Goal: Information Seeking & Learning: Learn about a topic

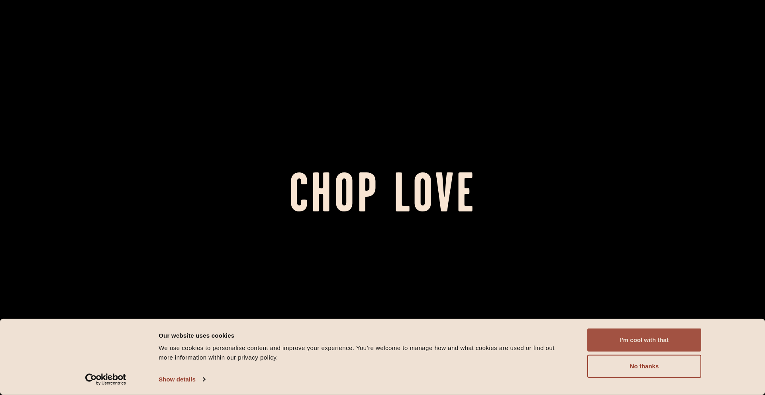
click at [624, 341] on button "I'm cool with that" at bounding box center [644, 340] width 114 height 23
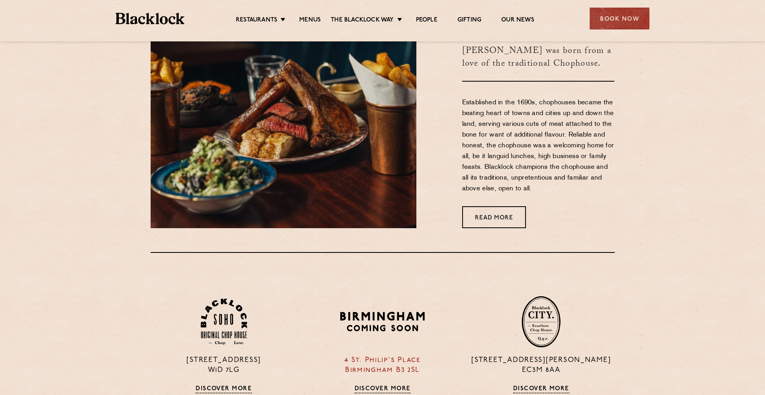
scroll to position [418, 0]
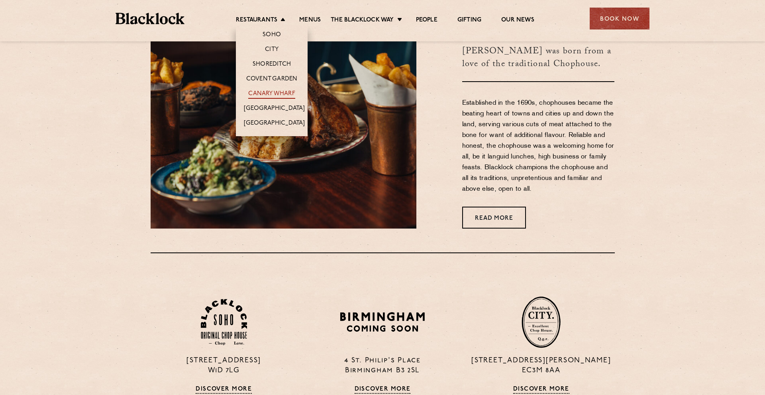
click at [284, 94] on link "Canary Wharf" at bounding box center [271, 94] width 47 height 9
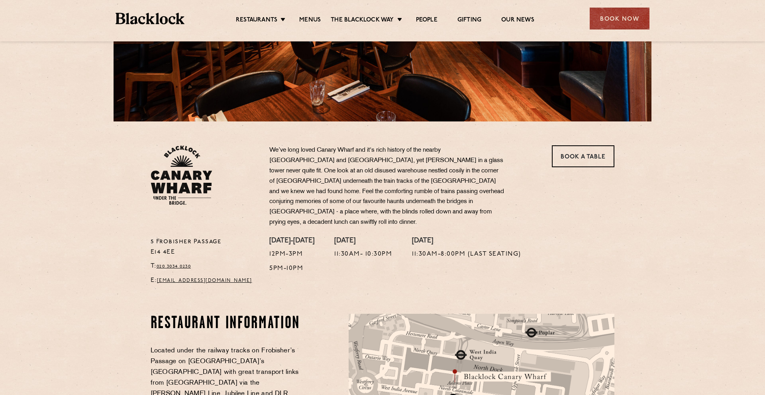
scroll to position [164, 0]
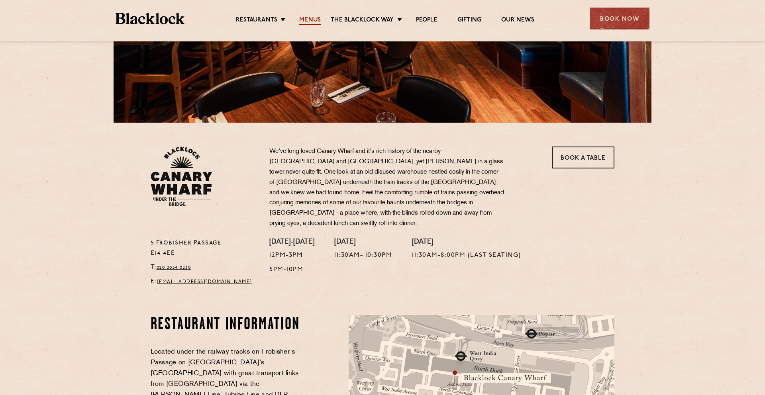
click at [306, 19] on link "Menus" at bounding box center [310, 20] width 22 height 9
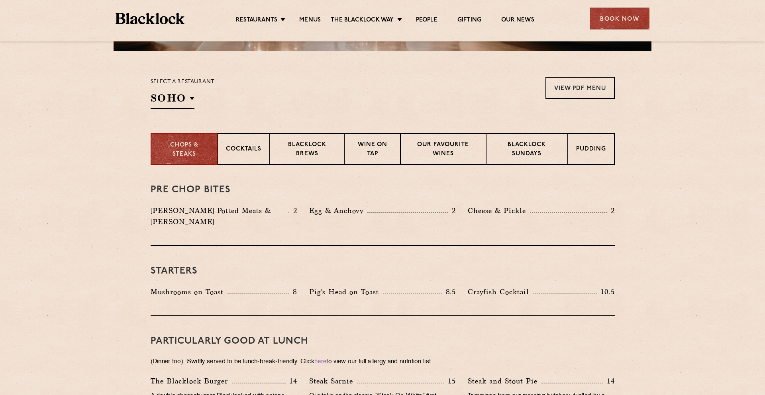
scroll to position [279, 0]
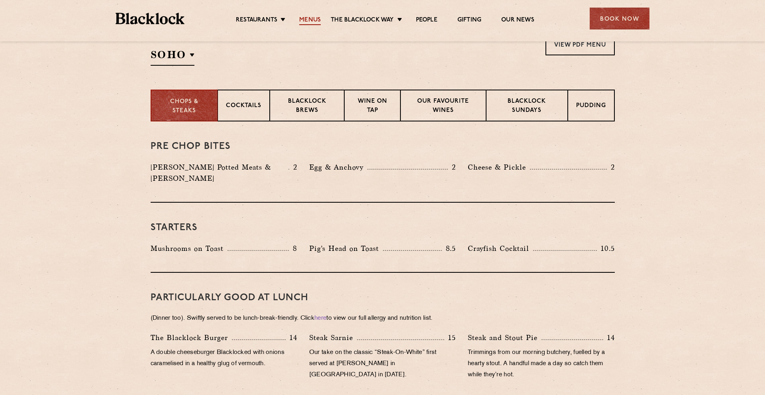
click at [313, 20] on link "Menus" at bounding box center [310, 20] width 22 height 9
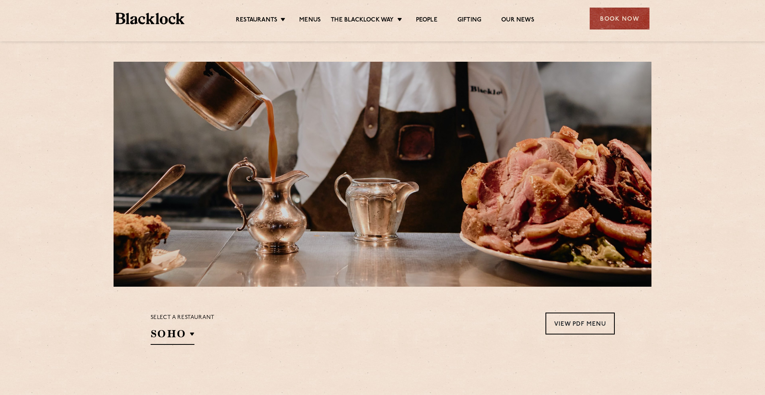
click at [313, 20] on link "Menus" at bounding box center [310, 20] width 22 height 9
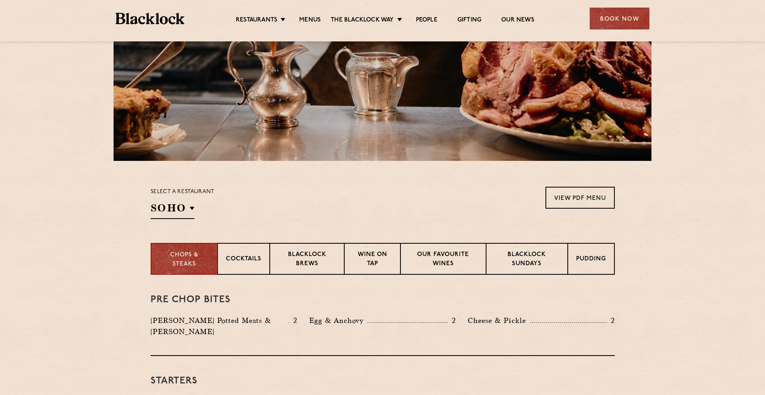
scroll to position [136, 0]
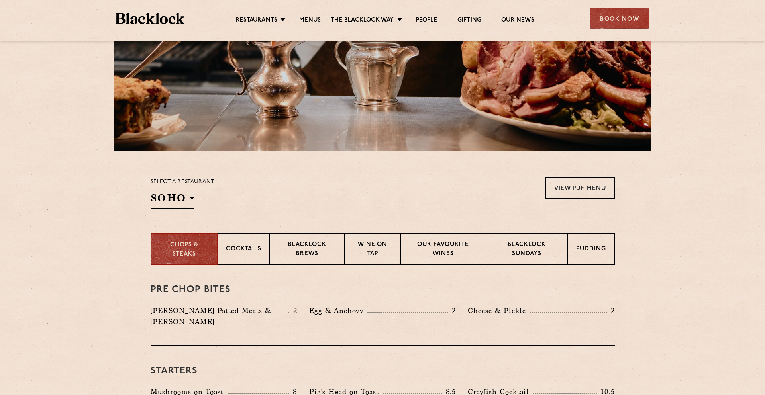
click at [179, 190] on div "Select a restaurant [GEOGRAPHIC_DATA] [GEOGRAPHIC_DATA] [GEOGRAPHIC_DATA] [GEOG…" at bounding box center [183, 193] width 64 height 32
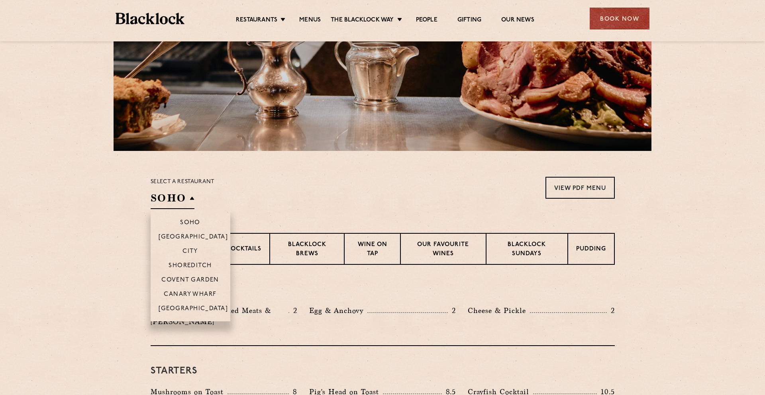
click at [180, 206] on h2 "SOHO" at bounding box center [173, 200] width 44 height 18
click at [206, 293] on p "Canary Wharf" at bounding box center [190, 295] width 53 height 8
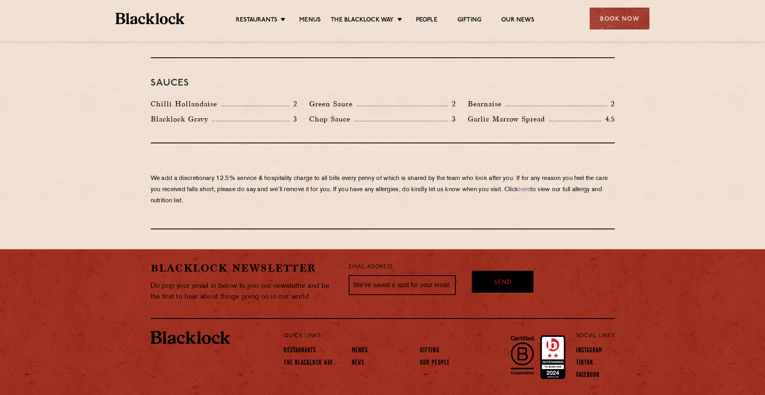
scroll to position [1341, 0]
